Goal: Task Accomplishment & Management: Manage account settings

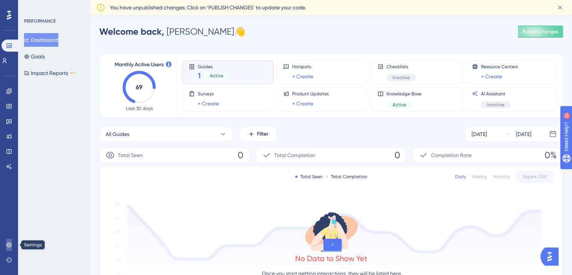
click at [9, 244] on icon at bounding box center [8, 244] width 5 height 5
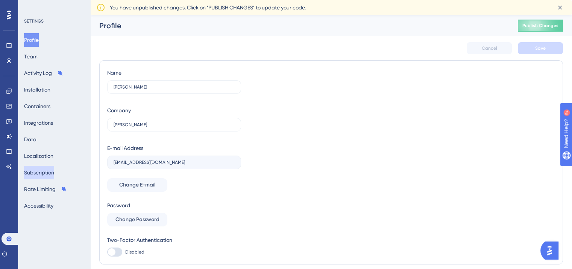
click at [44, 173] on button "Subscription" at bounding box center [39, 173] width 30 height 14
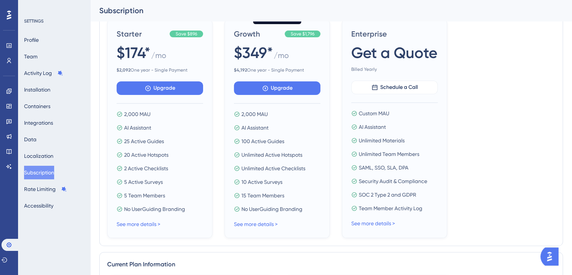
scroll to position [118, 0]
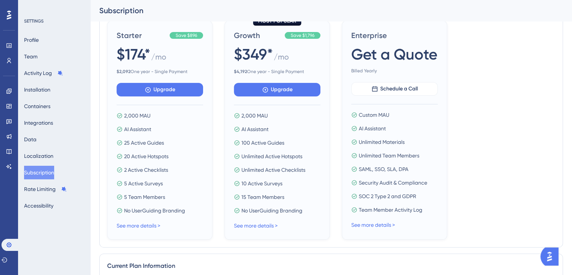
click at [386, 115] on span "Custom MAU" at bounding box center [374, 114] width 30 height 9
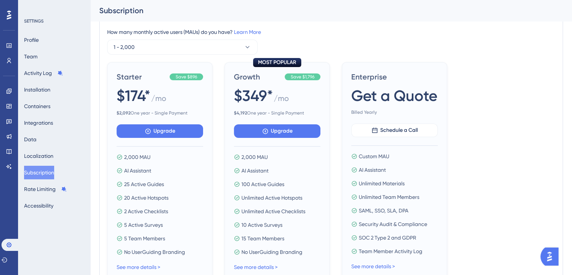
scroll to position [78, 0]
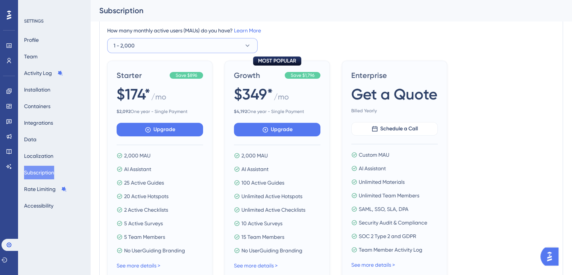
click at [208, 43] on button "1 - 2,000" at bounding box center [182, 45] width 150 height 15
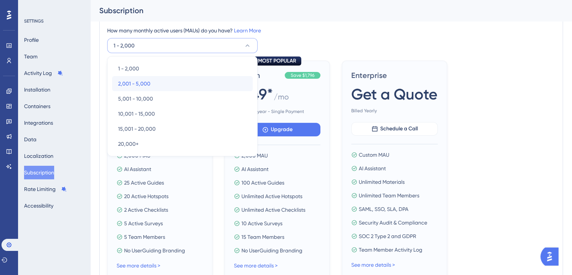
click at [153, 83] on div "2,001 - 5,000 2,001 - 5,000" at bounding box center [182, 83] width 129 height 15
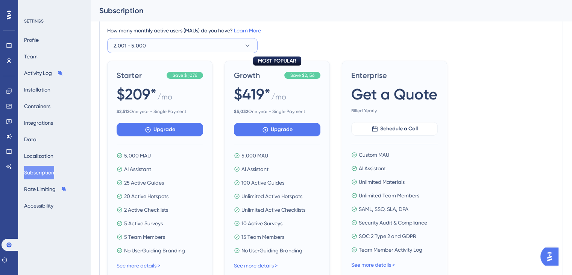
click at [175, 46] on button "2,001 - 5,000" at bounding box center [182, 45] width 150 height 15
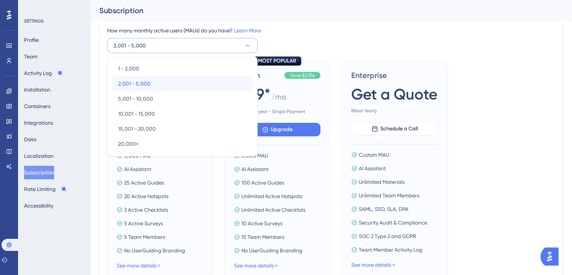
click at [157, 85] on div "2,001 - 5,000 2,001 - 5,000" at bounding box center [182, 83] width 129 height 15
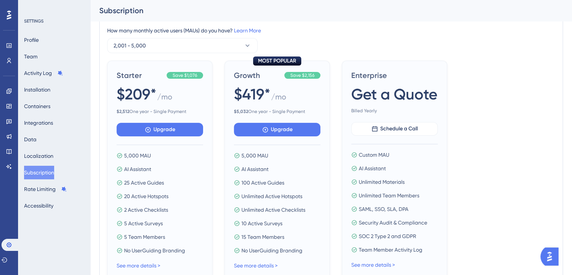
click at [348, 36] on div "How many monthly active users ([PERSON_NAME]) do you have? Learn More 2,001 - 5…" at bounding box center [331, 39] width 448 height 27
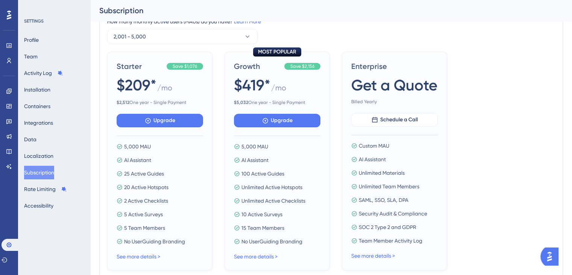
scroll to position [116, 0]
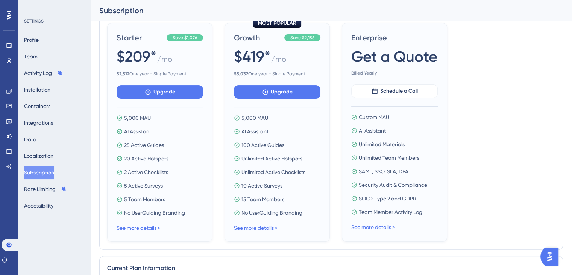
click at [480, 99] on div "Starter Save $1,076 $209* / mo $ 2,512 One year - Single Payment Upgrade 5,000 …" at bounding box center [331, 132] width 448 height 219
click at [185, 41] on div "Save $1,076" at bounding box center [185, 37] width 36 height 7
click at [186, 39] on span "Save $1,076" at bounding box center [185, 38] width 24 height 6
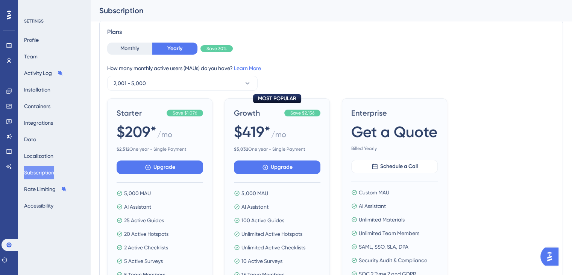
scroll to position [41, 0]
click at [135, 48] on button "Monthly" at bounding box center [129, 48] width 45 height 12
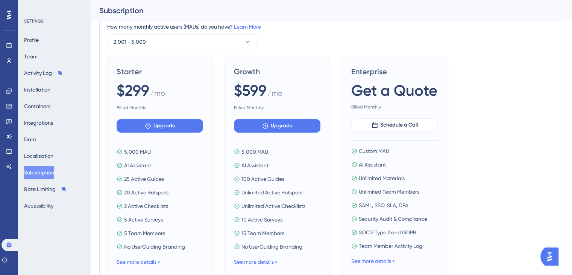
scroll to position [77, 0]
